Goal: Information Seeking & Learning: Learn about a topic

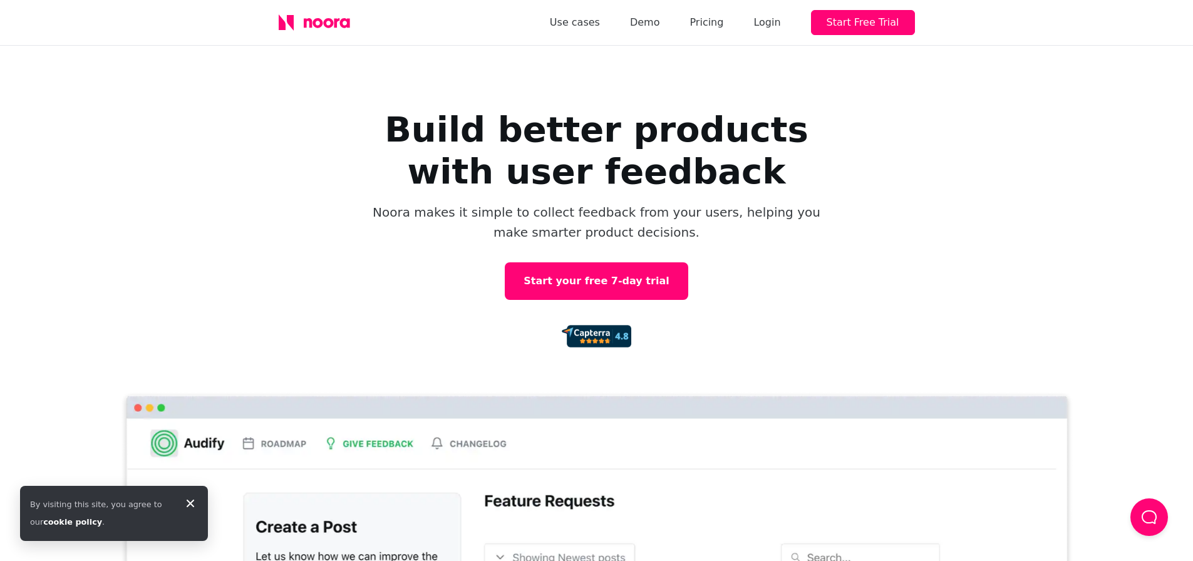
click at [185, 502] on div "By visiting this site, you agree to our cookie policy ." at bounding box center [114, 513] width 188 height 55
click at [189, 502] on icon at bounding box center [191, 504] width 8 height 8
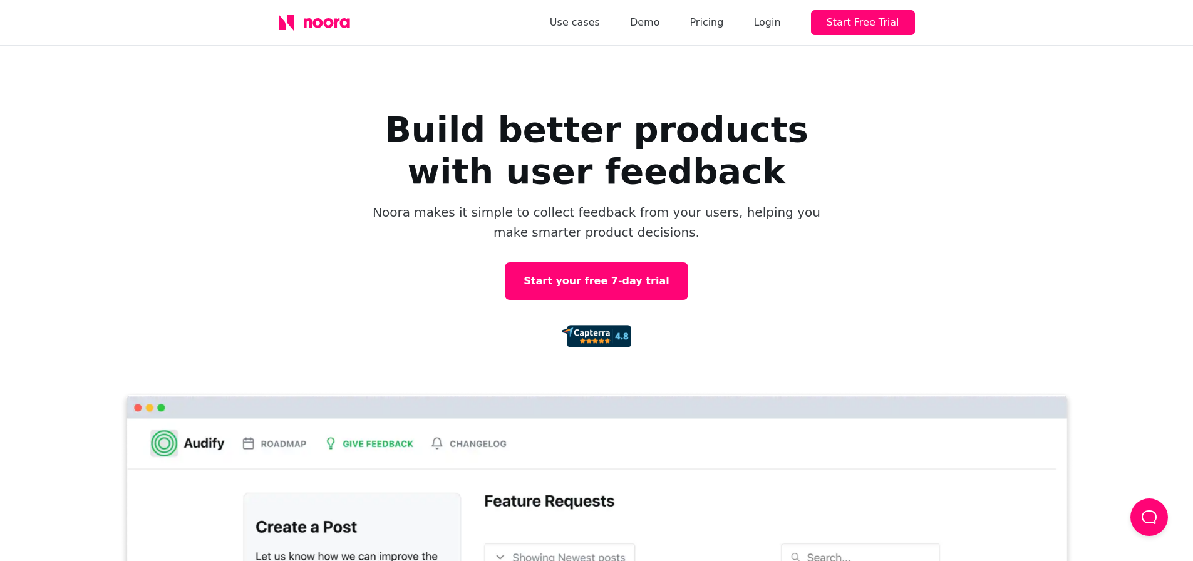
click at [1144, 518] on button "Load Chat" at bounding box center [1150, 518] width 38 height 38
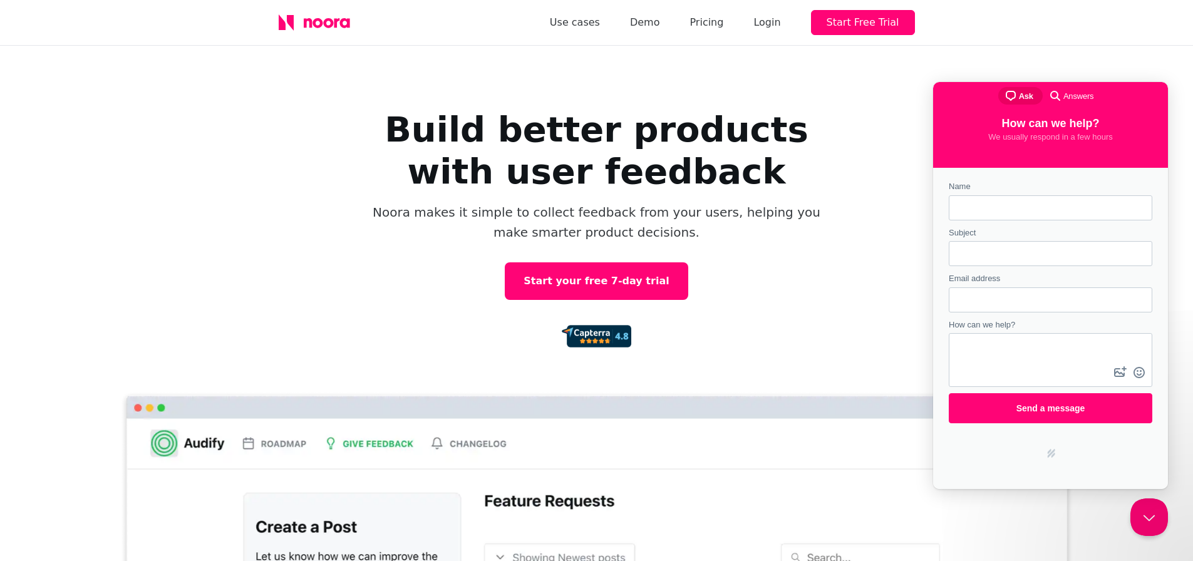
click at [1145, 519] on button "Close Beacon popover" at bounding box center [1150, 518] width 38 height 38
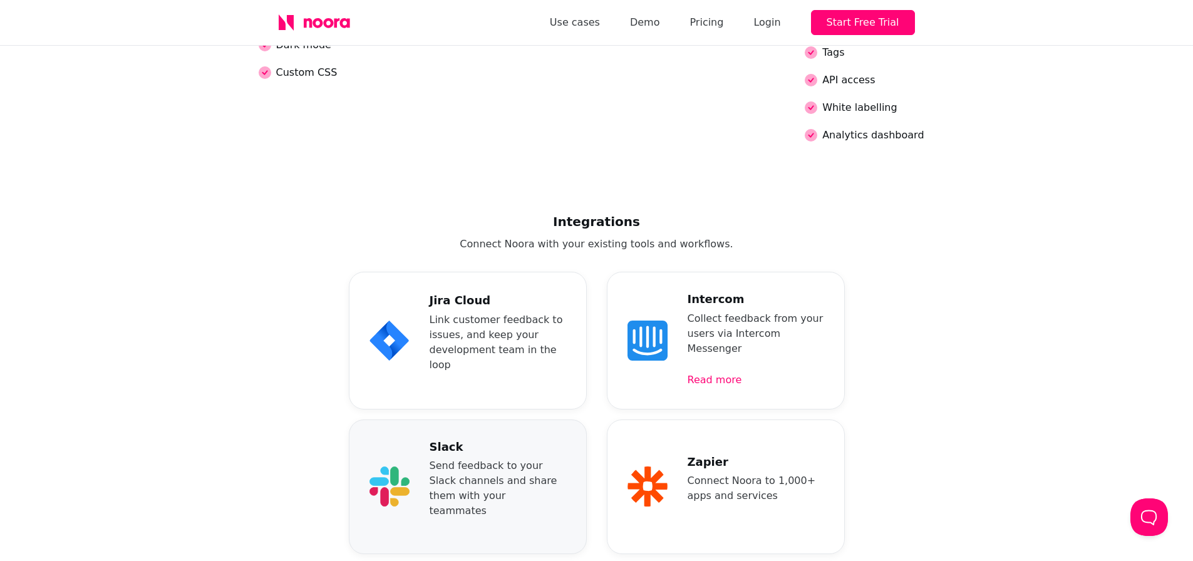
scroll to position [3028, 0]
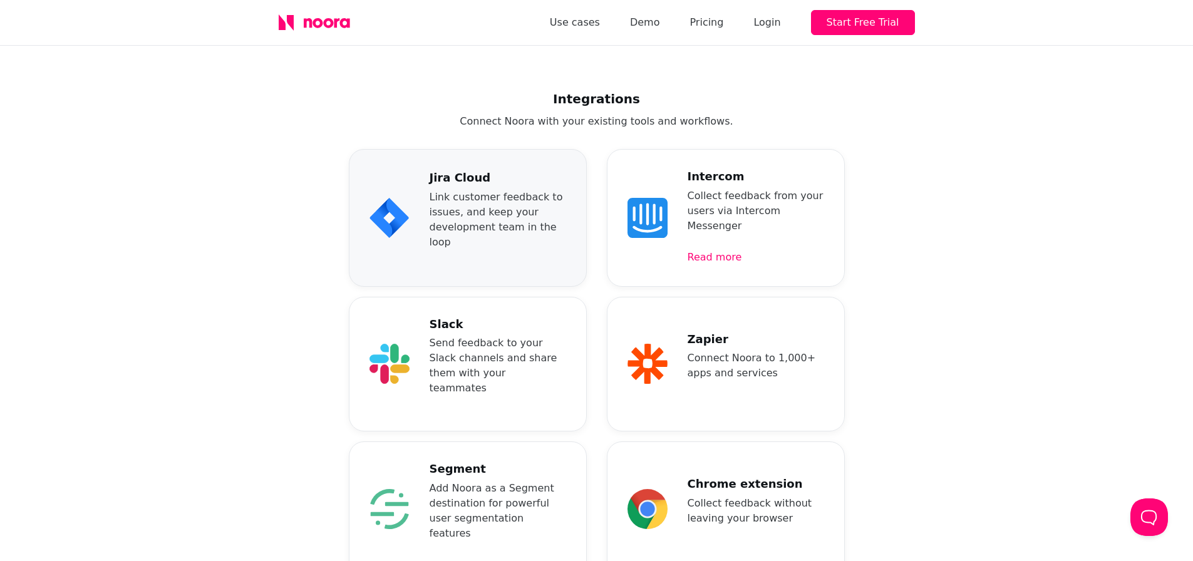
click at [499, 171] on div "Jira Cloud Link customer feedback to issues, and keep your development team in …" at bounding box center [498, 218] width 137 height 94
click at [650, 150] on div "Intercom Collect feedback from your users via Intercom Messenger Read more" at bounding box center [726, 218] width 238 height 138
click at [638, 344] on icon at bounding box center [648, 364] width 40 height 40
click at [543, 336] on p "Send feedback to your Slack channels and share them with your teammates" at bounding box center [498, 366] width 137 height 60
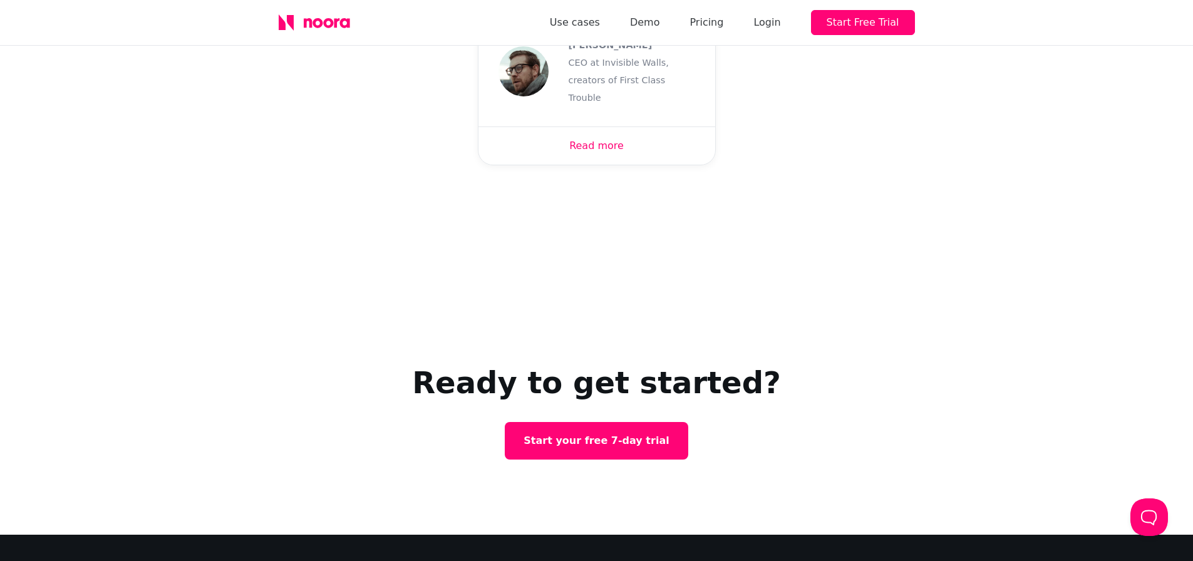
scroll to position [4177, 0]
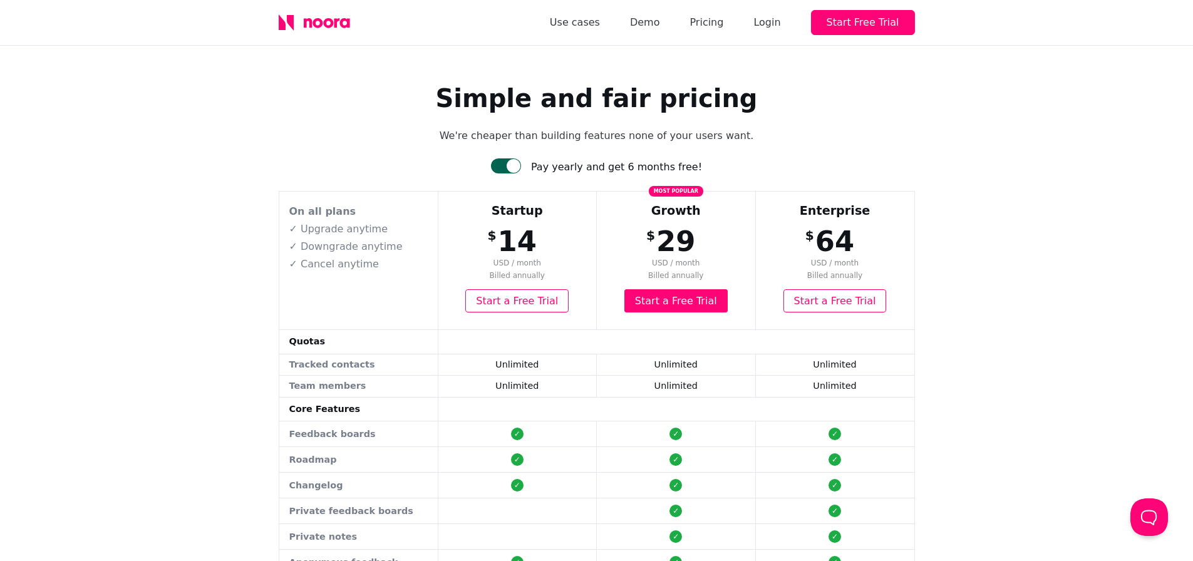
click at [521, 170] on div at bounding box center [514, 166] width 14 height 14
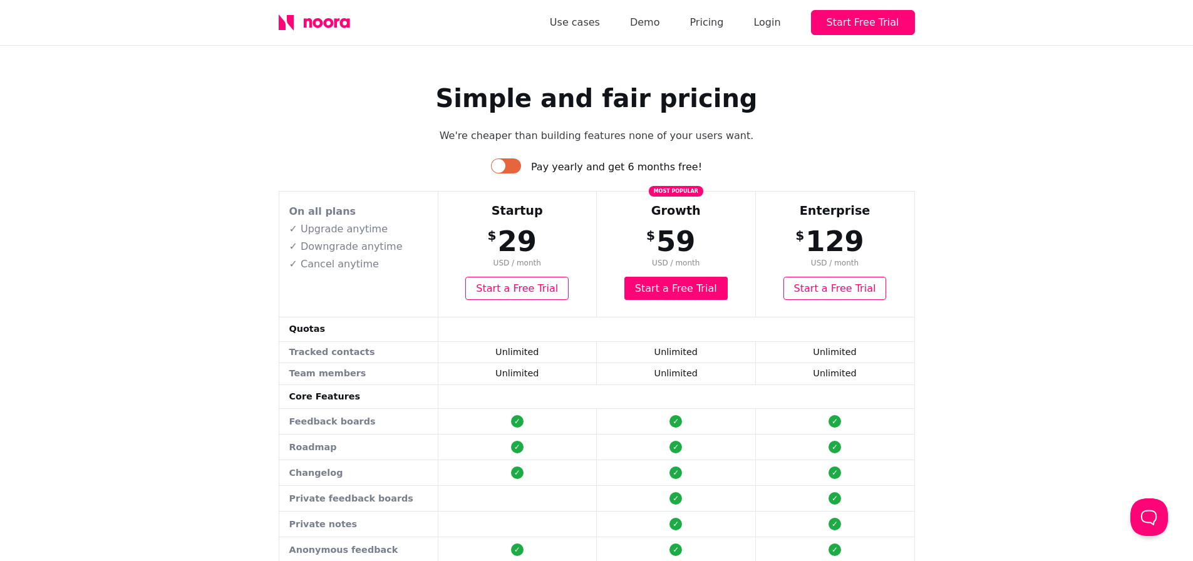
click at [521, 164] on div at bounding box center [506, 165] width 30 height 15
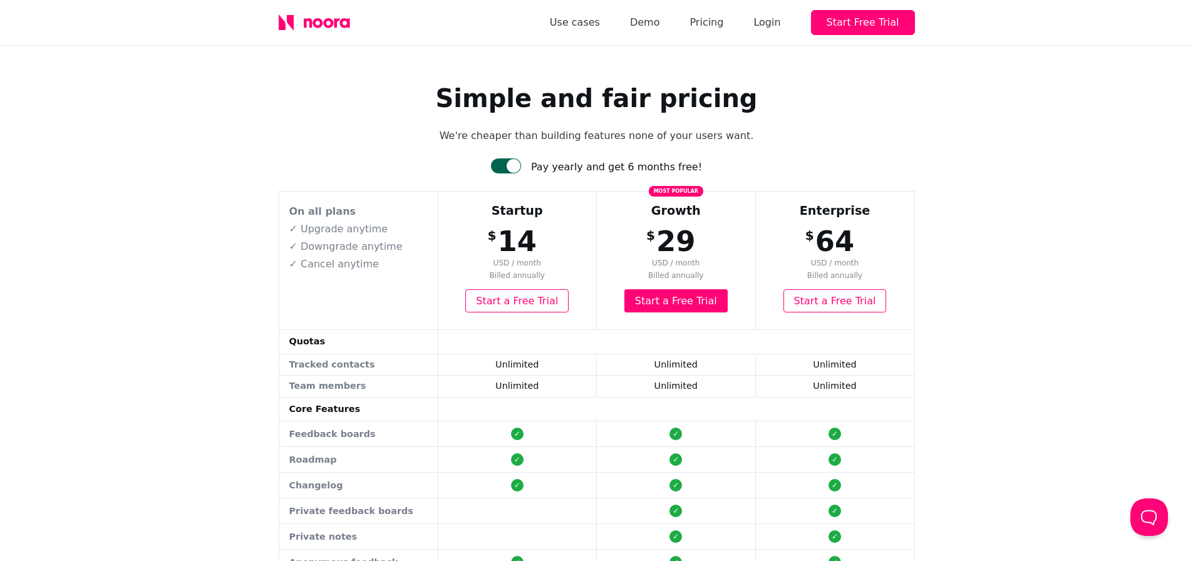
click at [521, 164] on div at bounding box center [514, 166] width 14 height 14
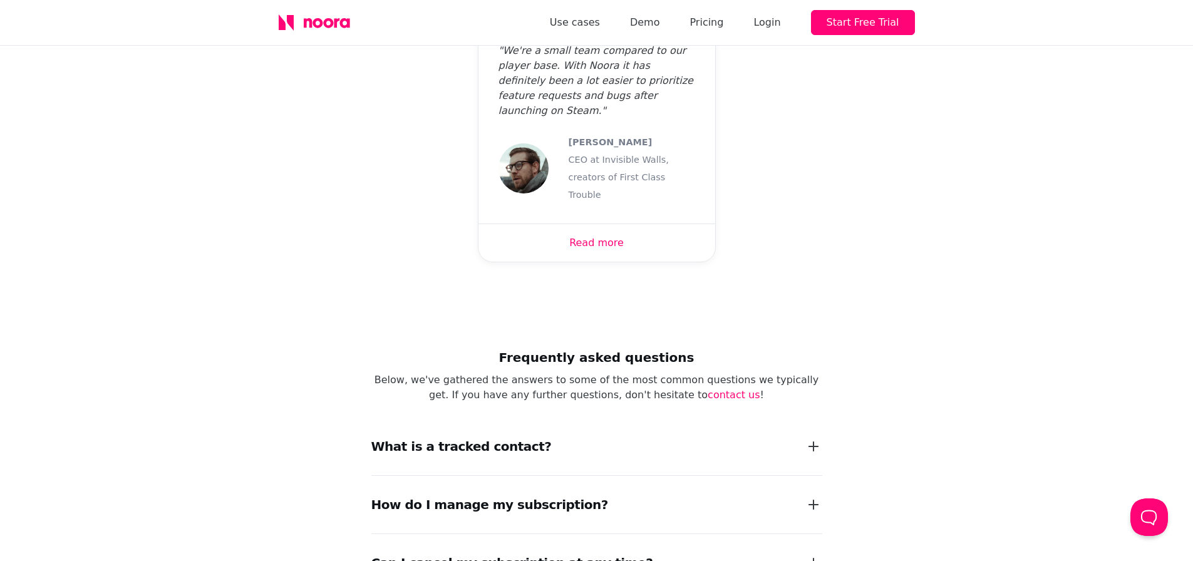
scroll to position [1671, 0]
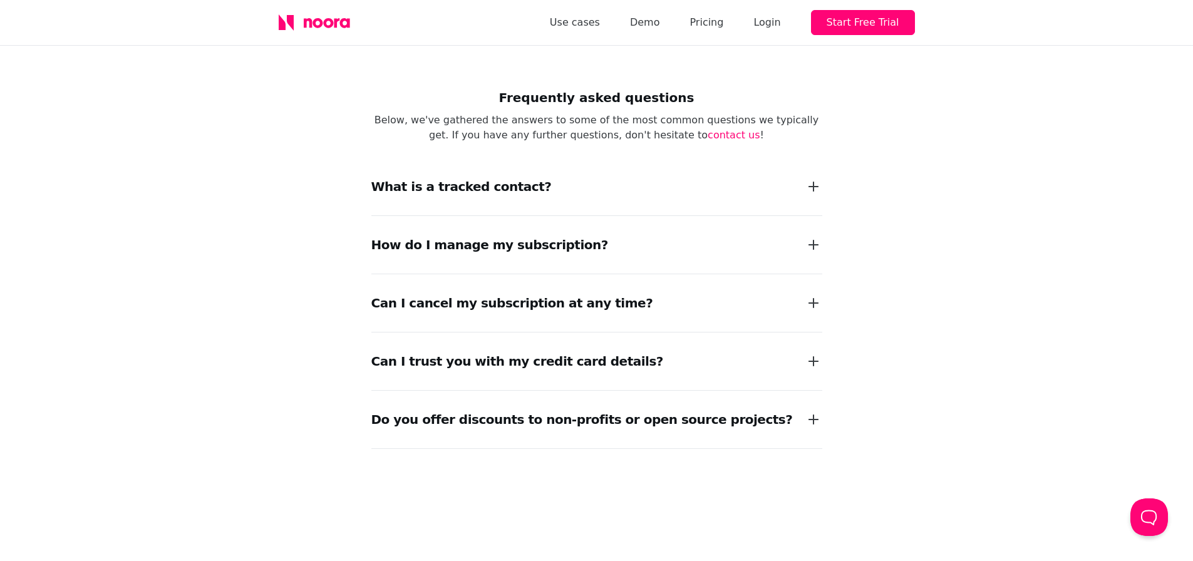
click at [554, 158] on div "What is a tracked contact?" at bounding box center [596, 187] width 451 height 58
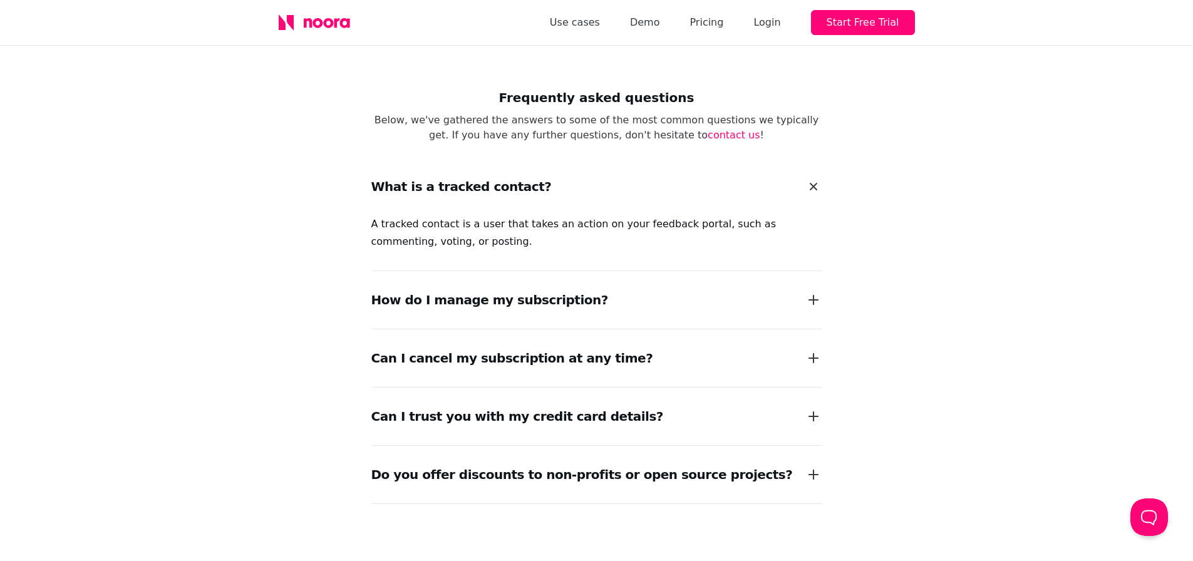
click at [554, 158] on div "What is a tracked contact?" at bounding box center [596, 187] width 451 height 58
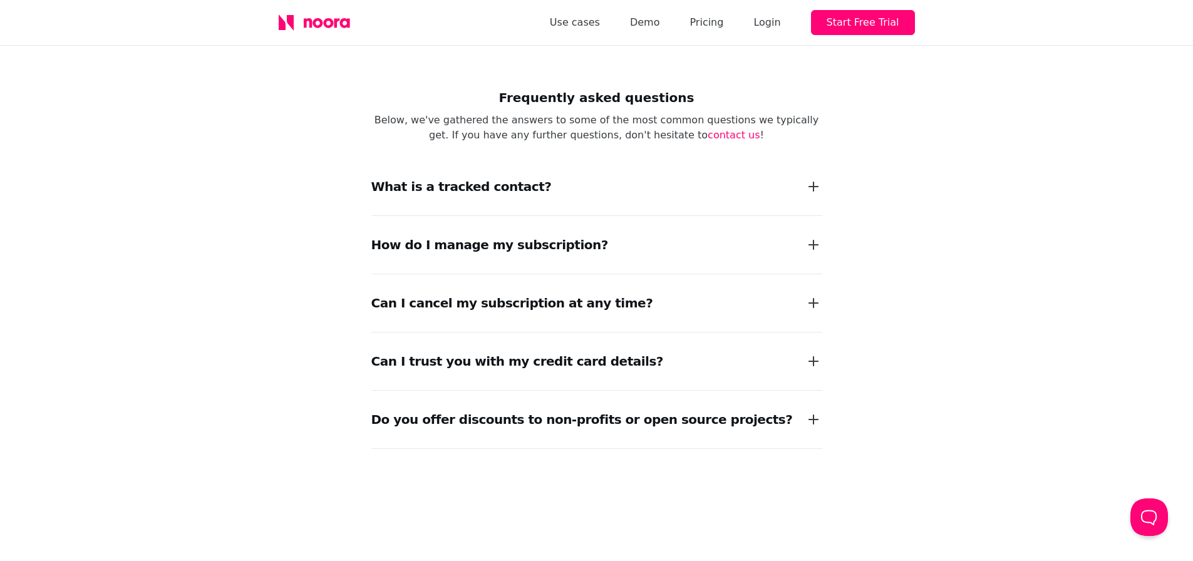
click at [513, 236] on div "How do I manage my subscription?" at bounding box center [489, 245] width 237 height 18
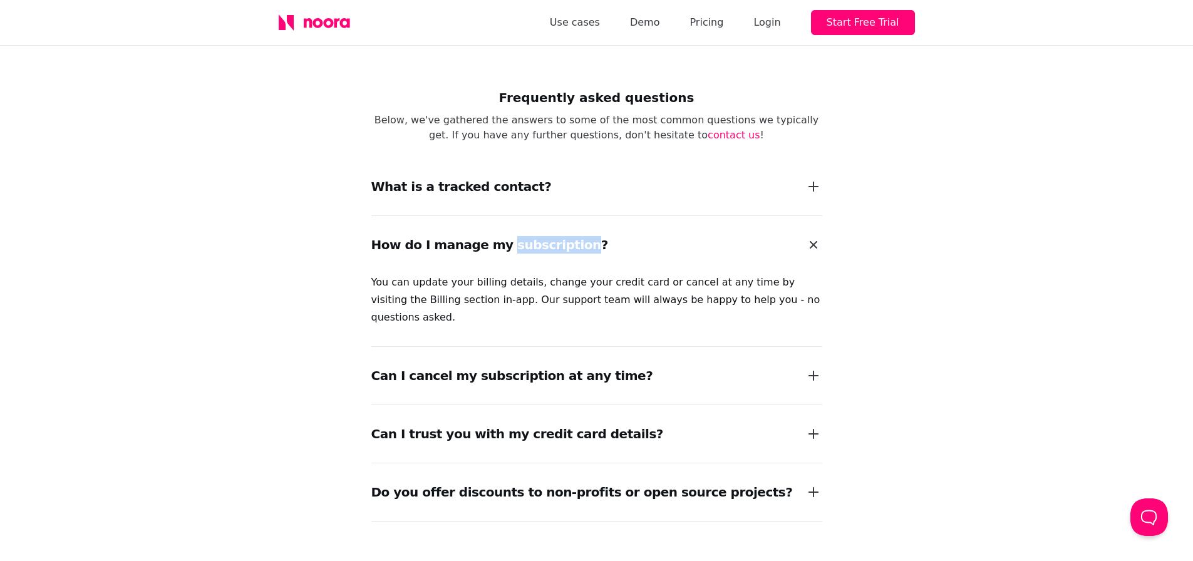
click at [513, 236] on div "How do I manage my subscription?" at bounding box center [489, 245] width 237 height 18
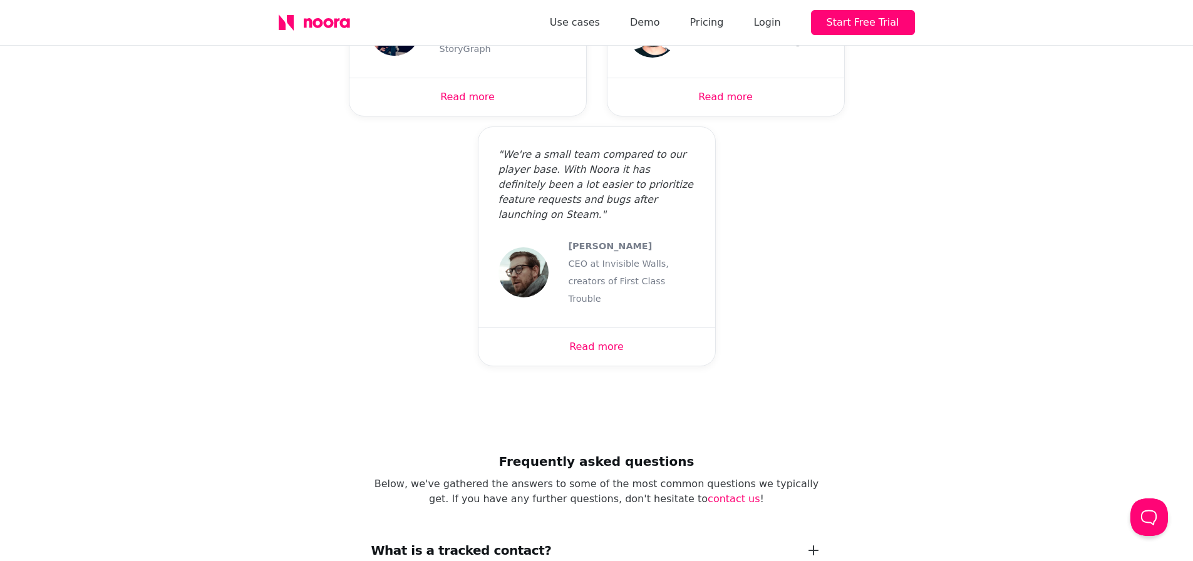
scroll to position [1443, 0]
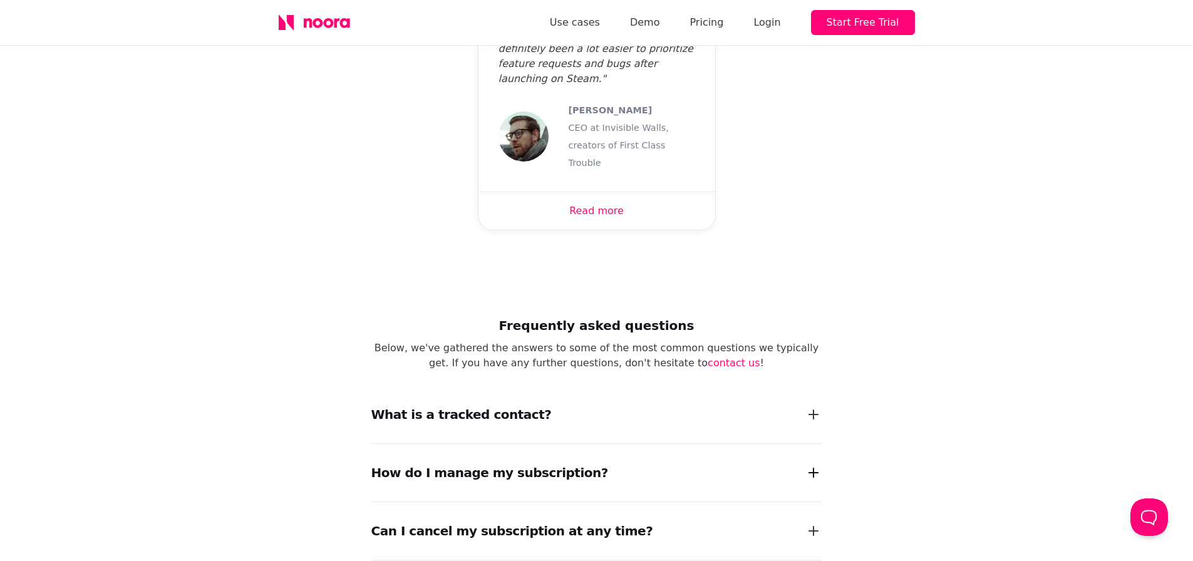
click at [806, 460] on div at bounding box center [813, 472] width 25 height 25
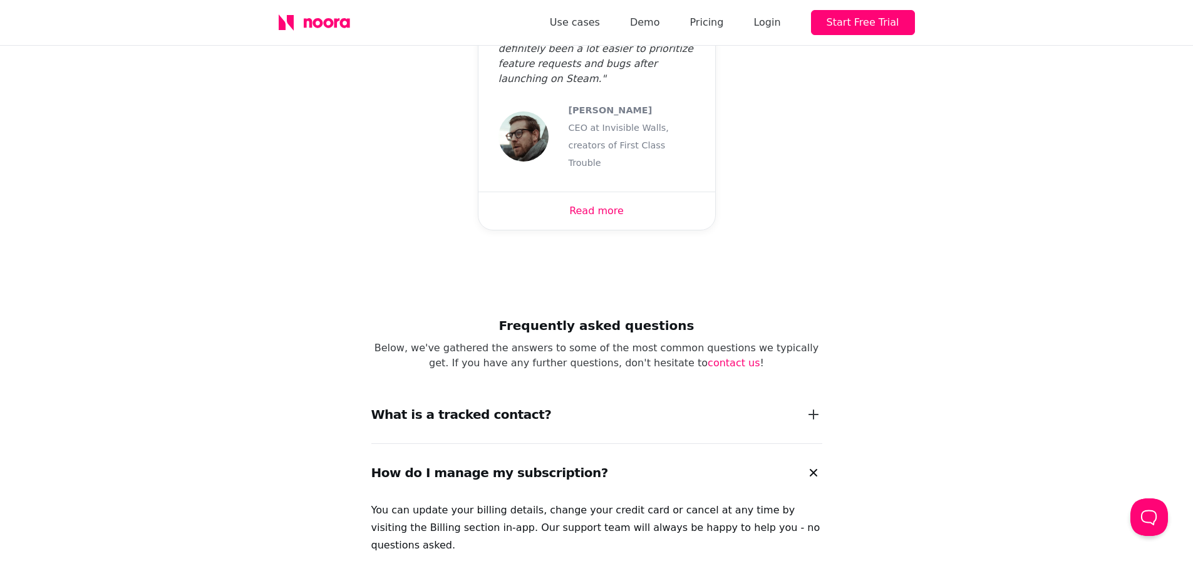
click at [806, 465] on icon at bounding box center [813, 472] width 15 height 15
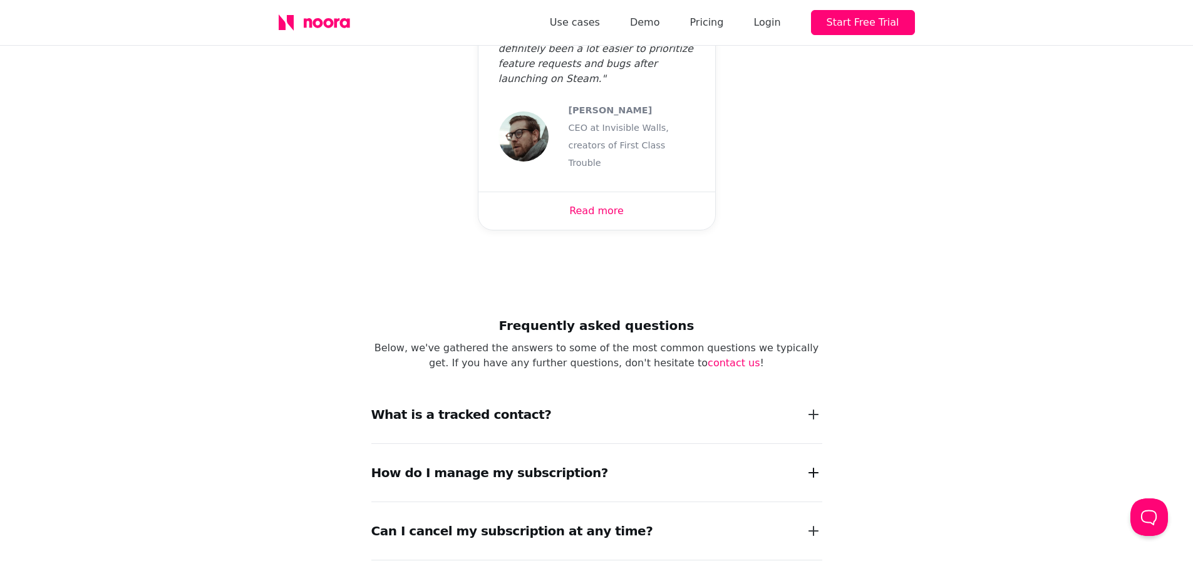
click at [806, 460] on div at bounding box center [813, 472] width 25 height 25
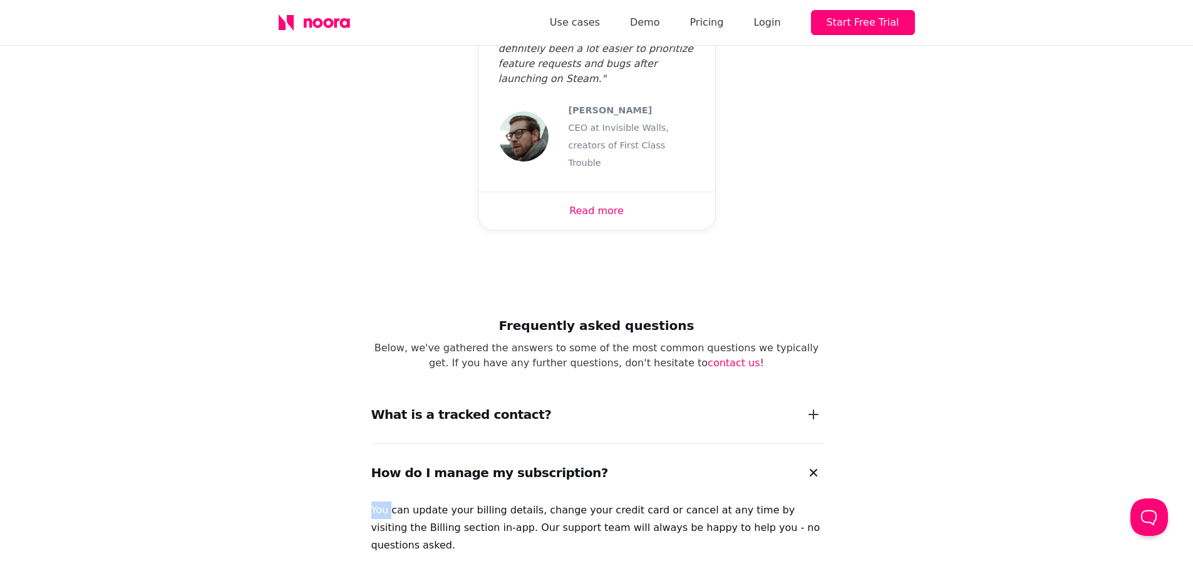
click at [806, 465] on icon at bounding box center [813, 472] width 15 height 15
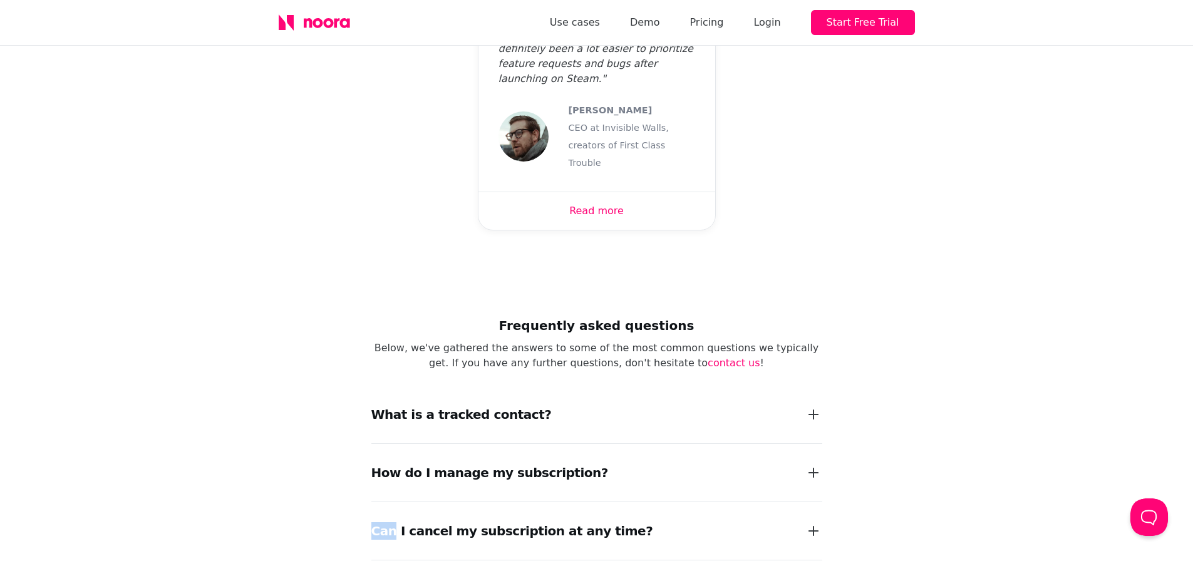
click at [750, 444] on div "How do I manage my subscription?" at bounding box center [596, 473] width 451 height 58
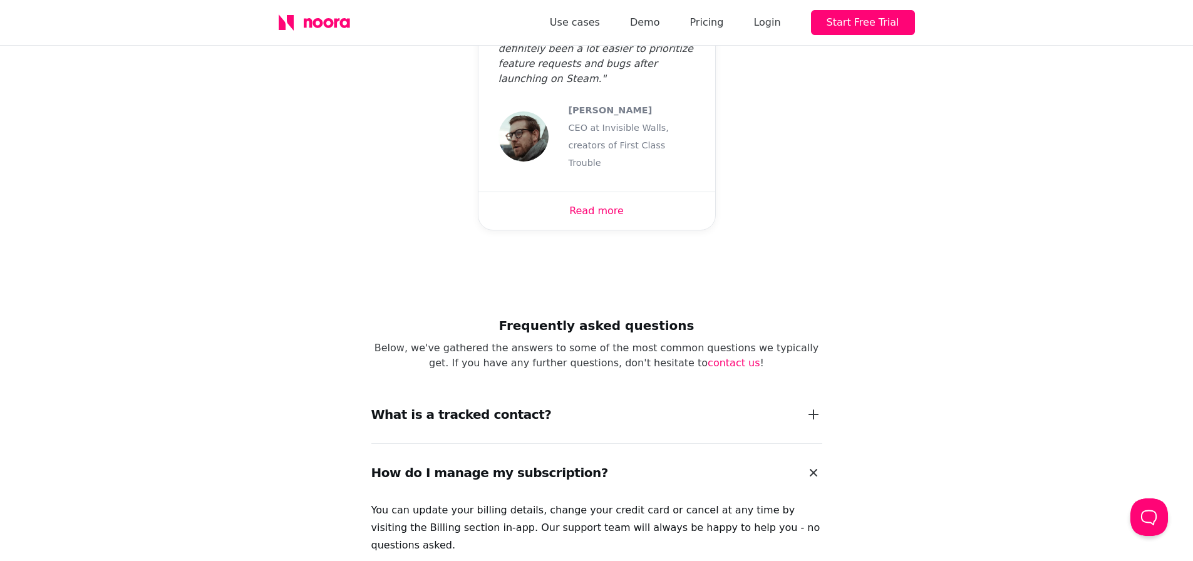
click at [748, 444] on div "How do I manage my subscription?" at bounding box center [596, 473] width 451 height 58
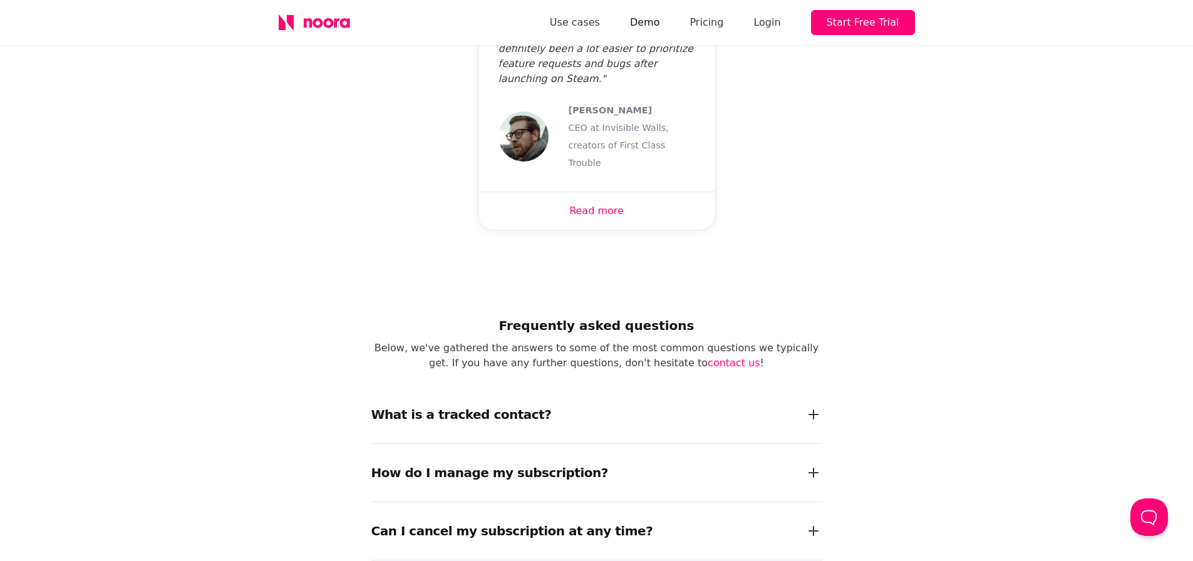
click at [660, 16] on link "Demo" at bounding box center [645, 23] width 30 height 18
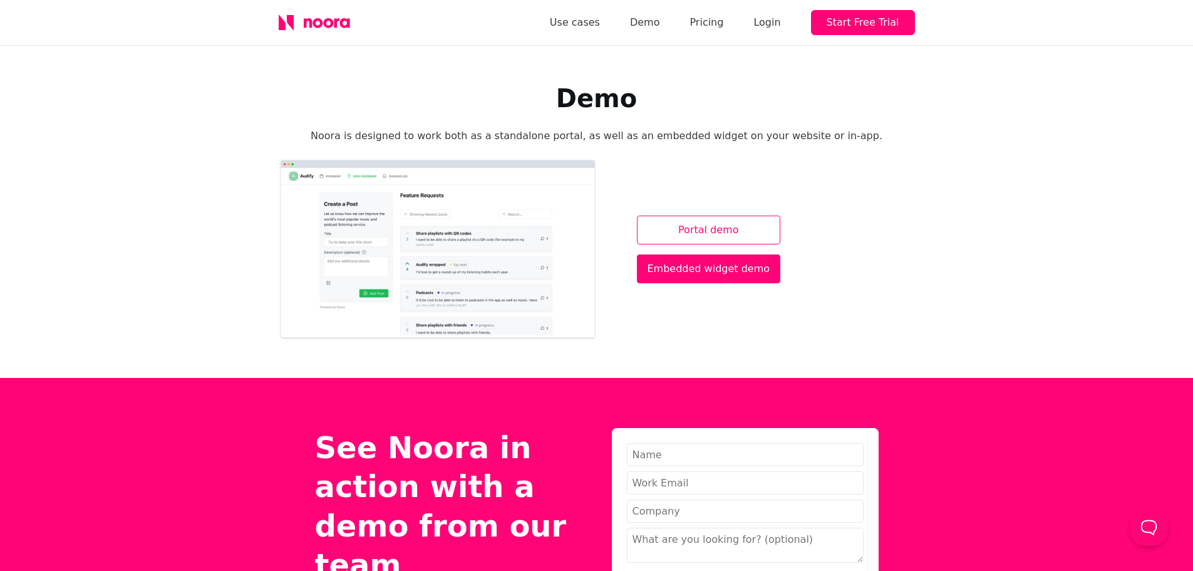
click at [680, 229] on link "Portal demo" at bounding box center [709, 230] width 144 height 29
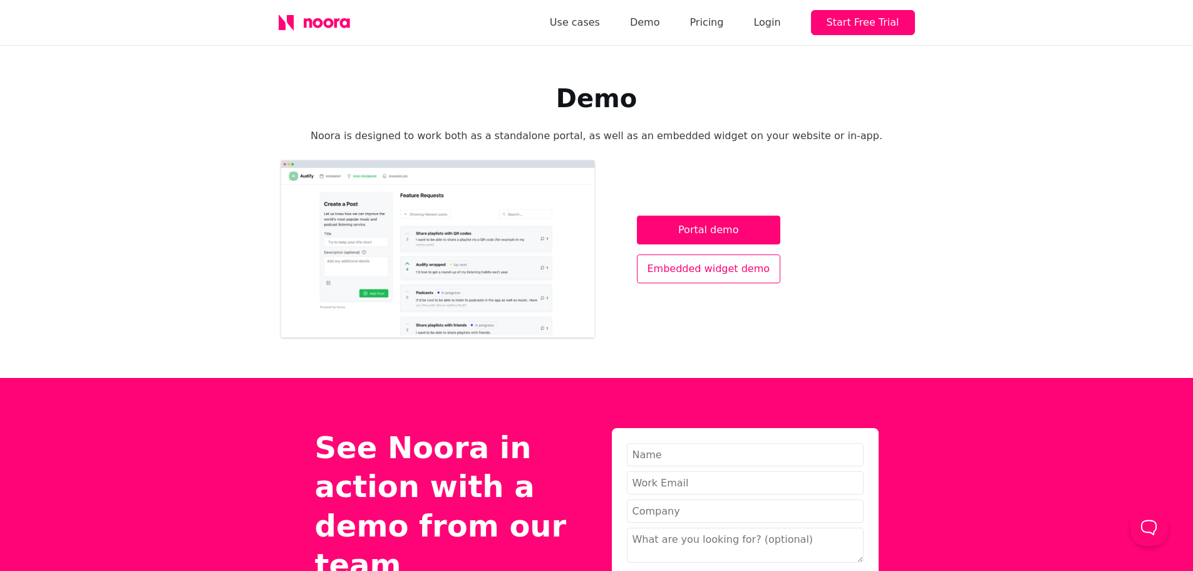
click at [708, 261] on link "Embedded widget demo" at bounding box center [709, 268] width 144 height 29
